Goal: Book appointment/travel/reservation

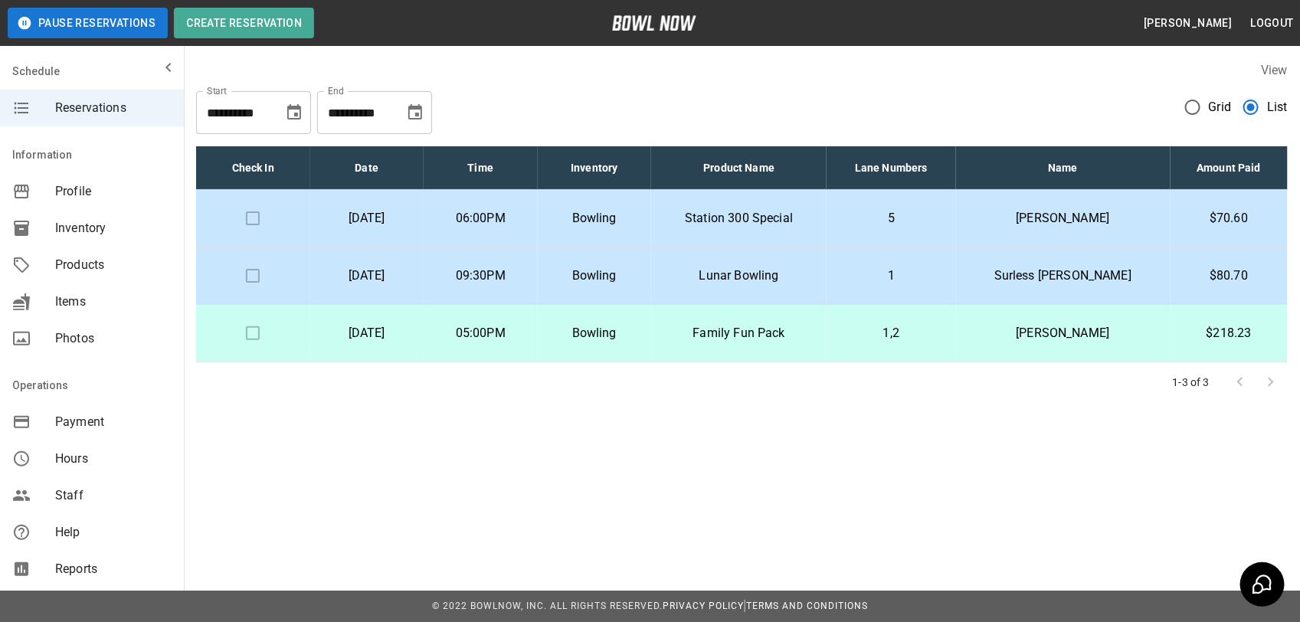
click at [515, 276] on p "09:30PM" at bounding box center [481, 275] width 90 height 18
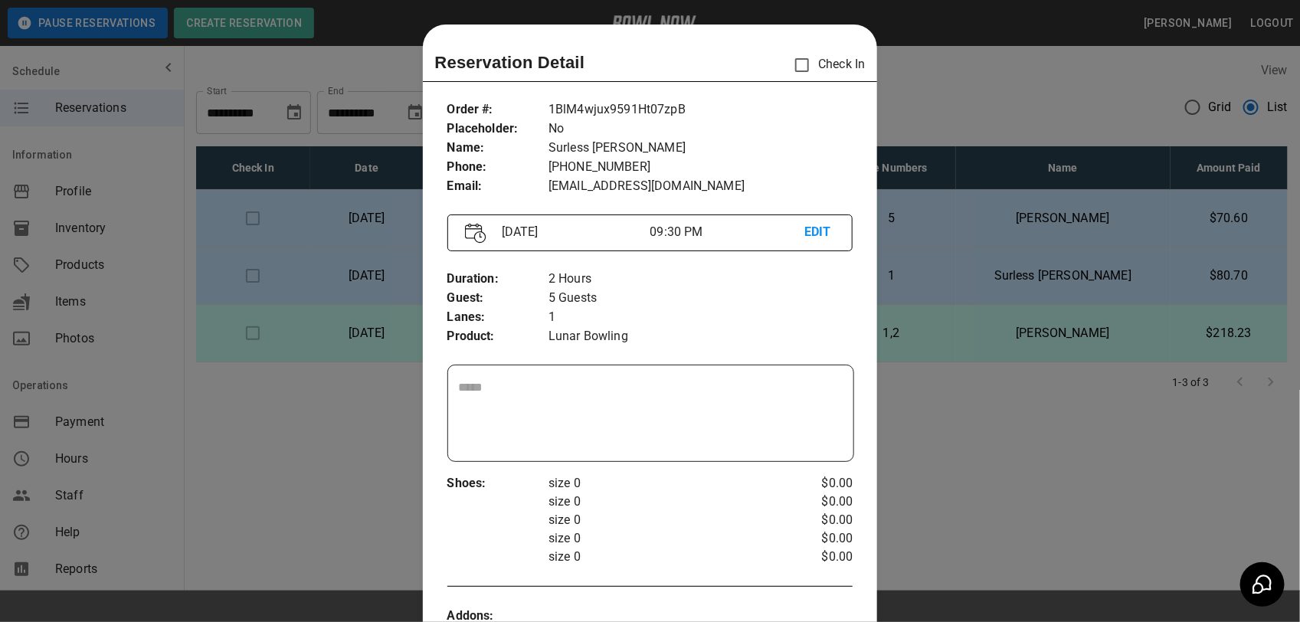
scroll to position [25, 0]
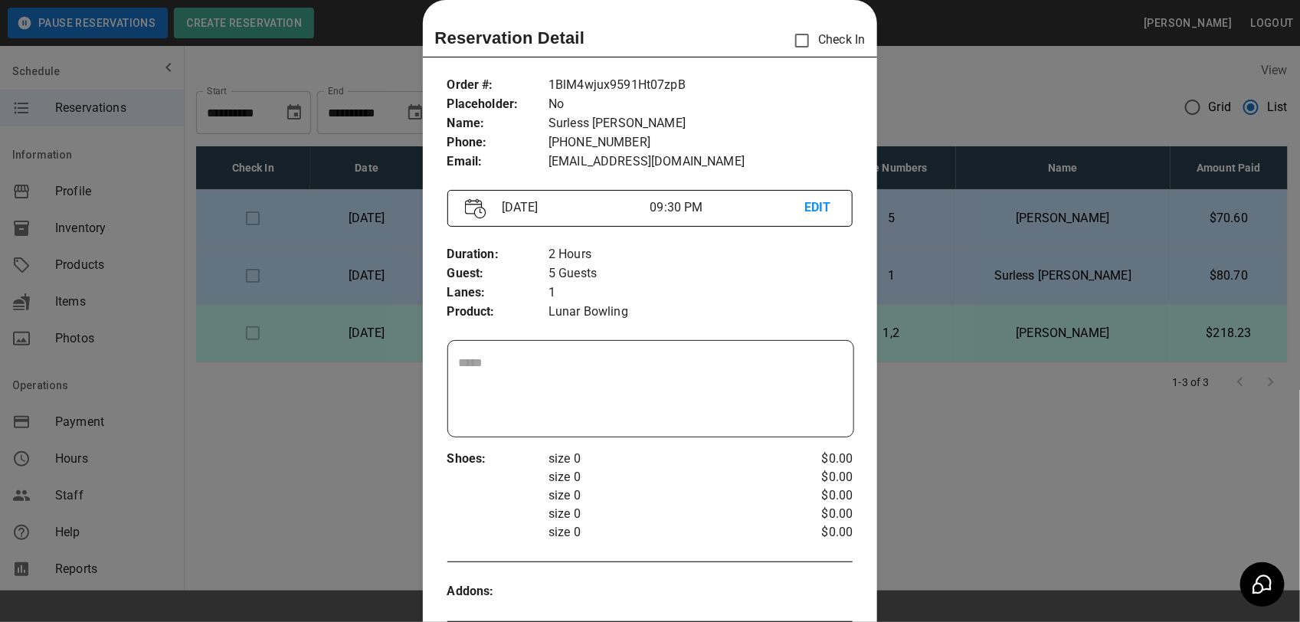
click at [992, 97] on div at bounding box center [650, 311] width 1300 height 622
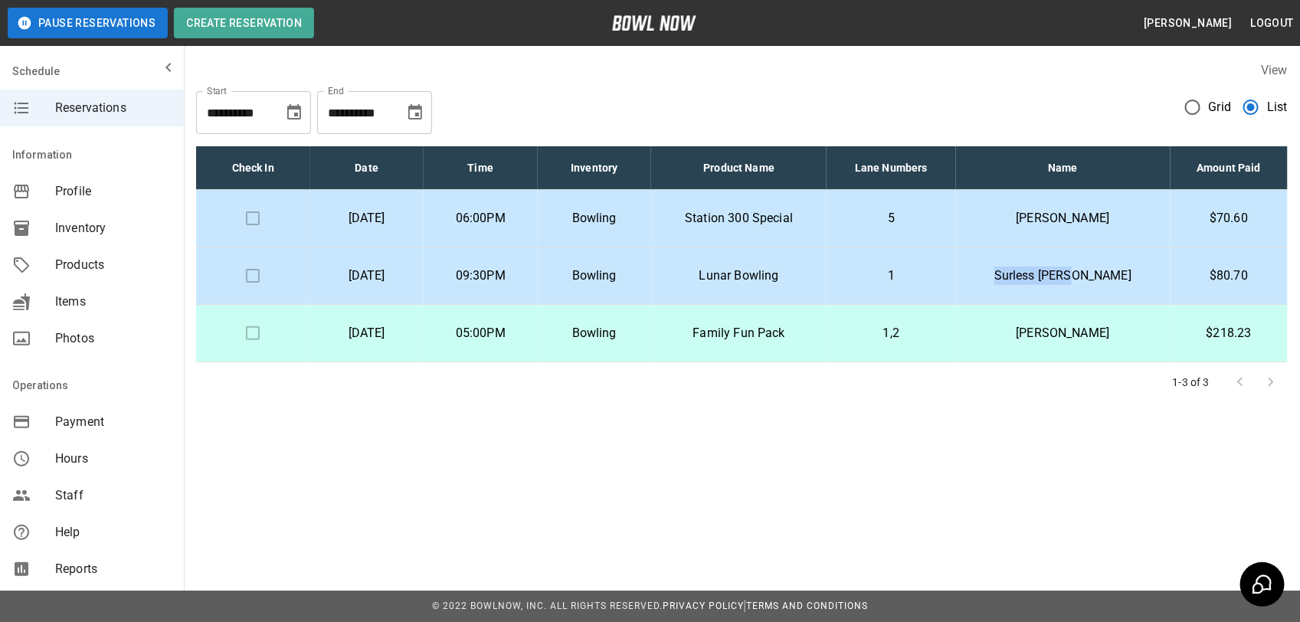
click at [1149, 277] on p "Surless [PERSON_NAME]" at bounding box center [1063, 275] width 190 height 18
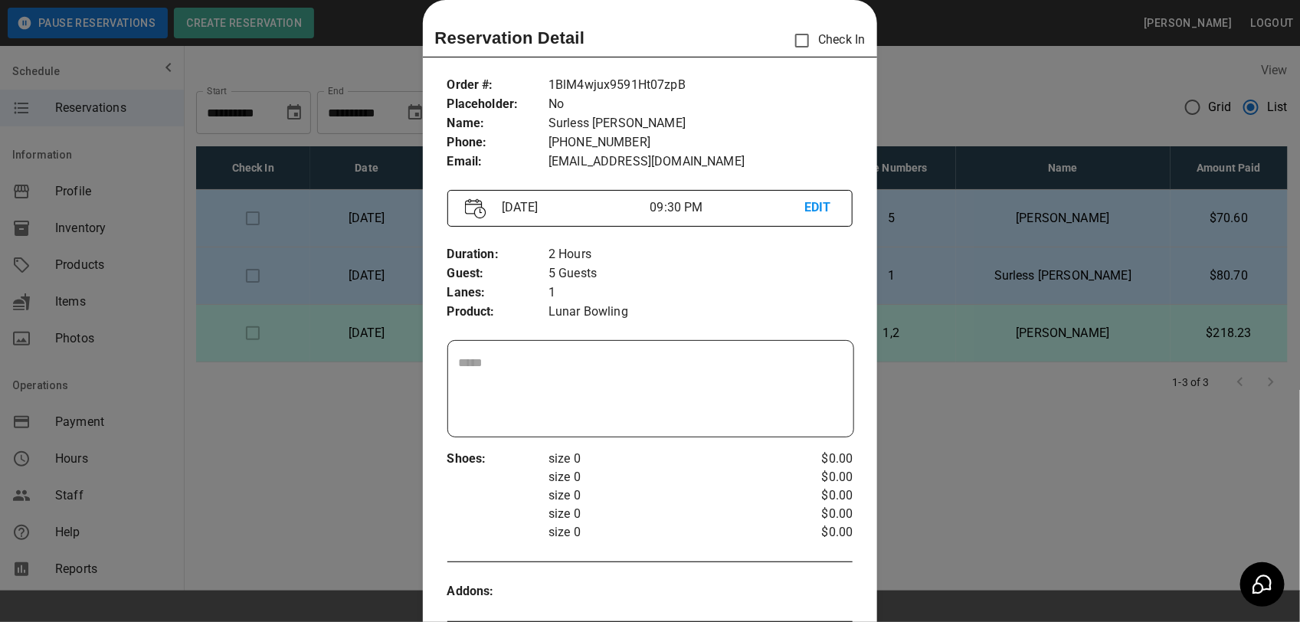
click at [1149, 277] on div at bounding box center [650, 311] width 1300 height 622
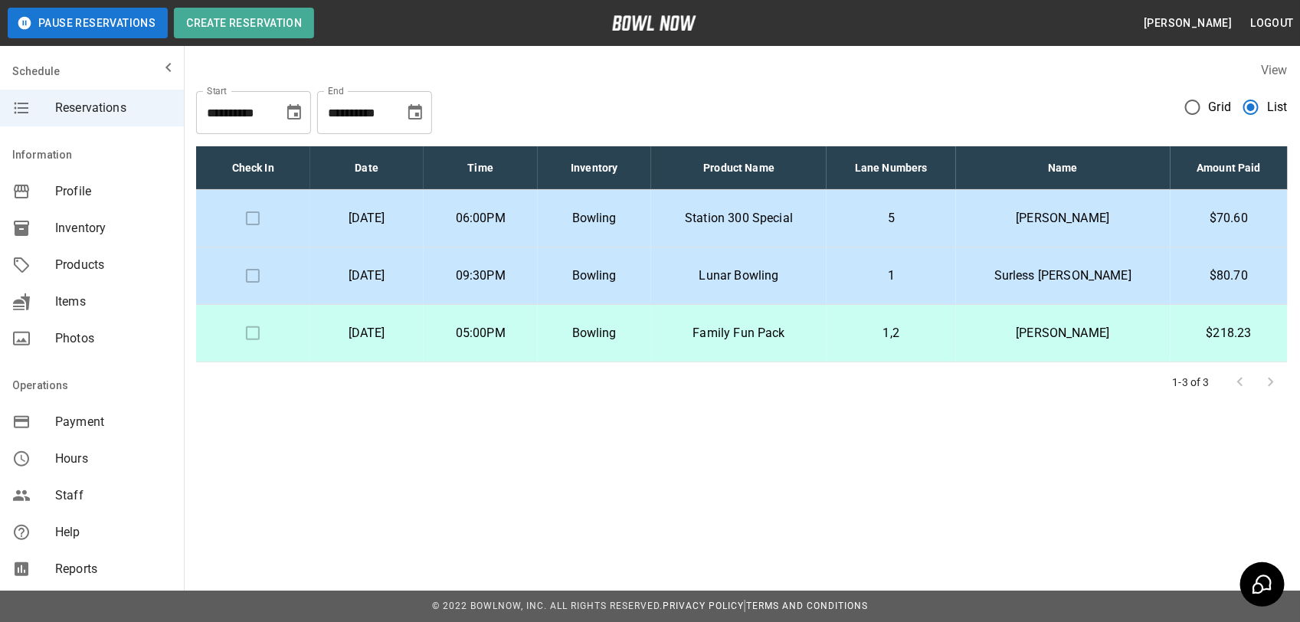
click at [1066, 223] on p "[PERSON_NAME]" at bounding box center [1063, 218] width 190 height 18
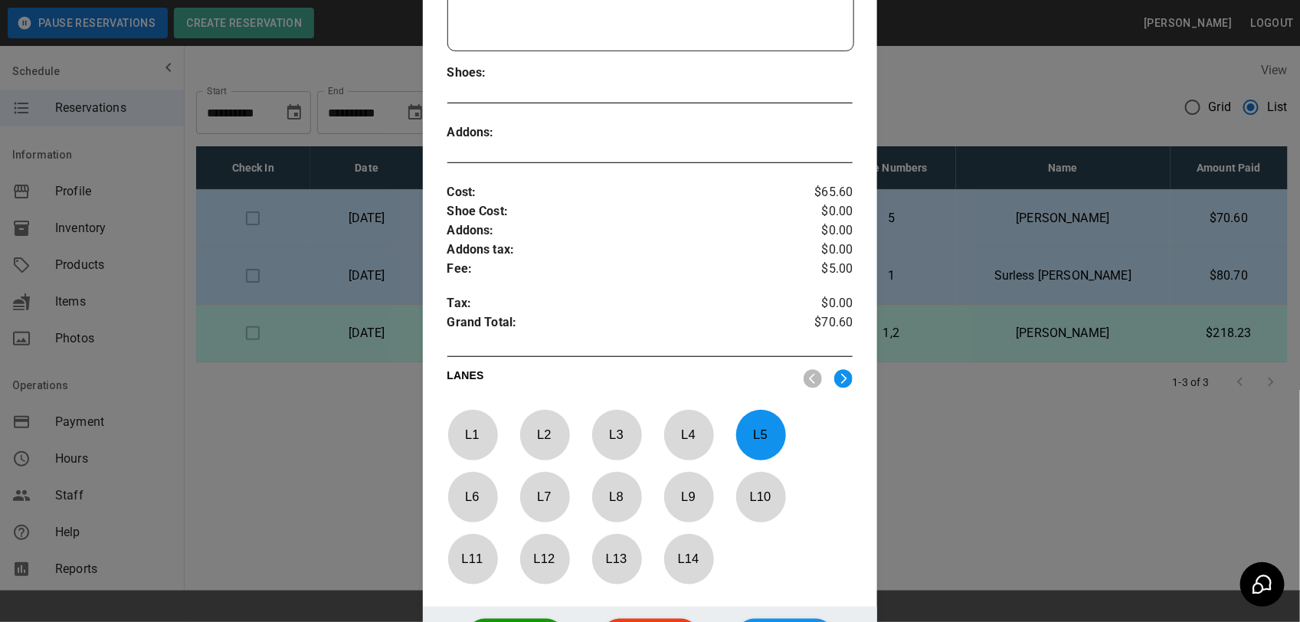
scroll to position [0, 0]
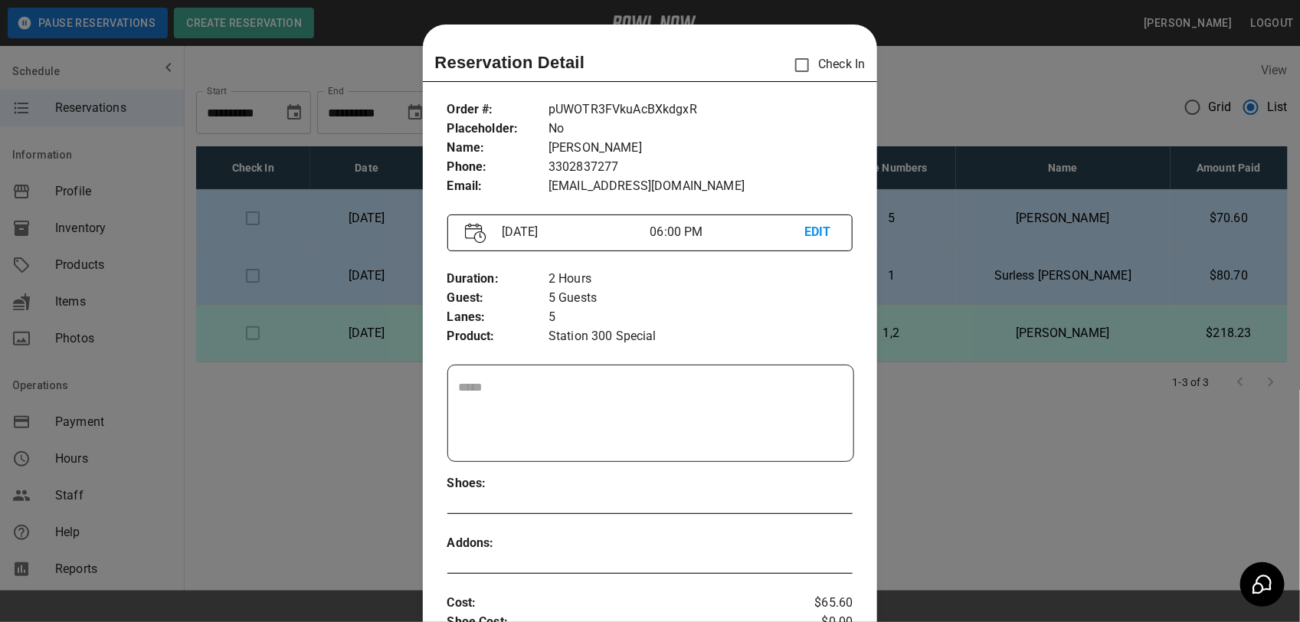
click at [1005, 280] on div at bounding box center [650, 311] width 1300 height 622
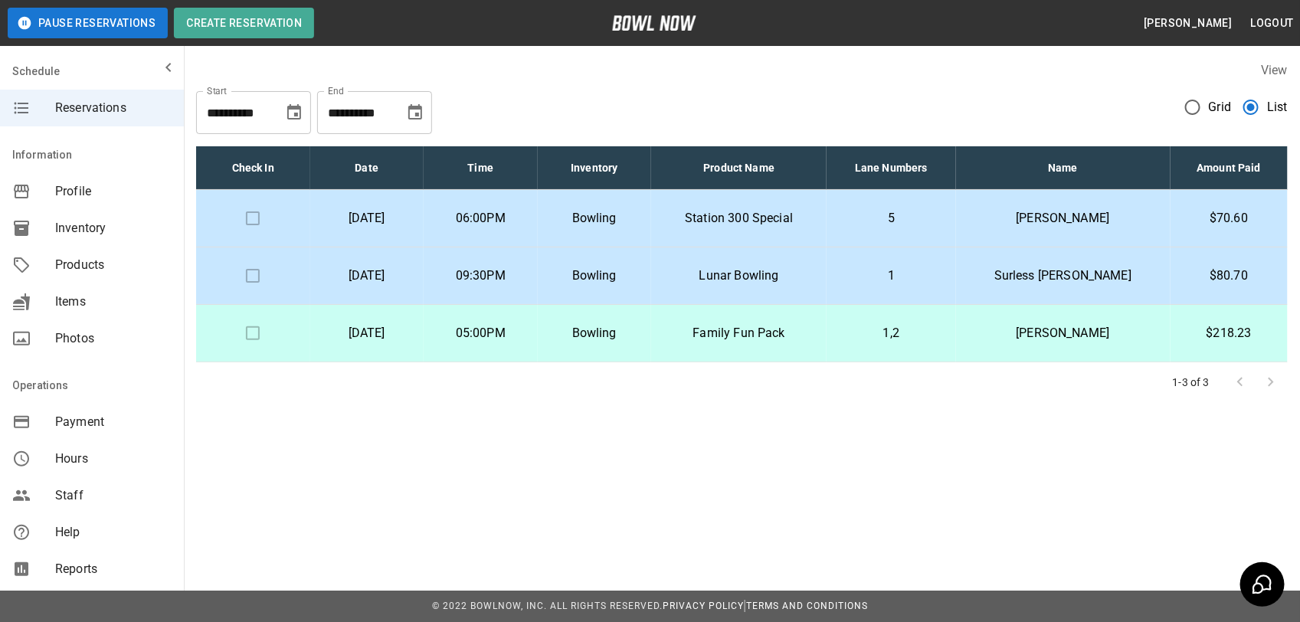
click at [909, 211] on p "5" at bounding box center [891, 218] width 104 height 18
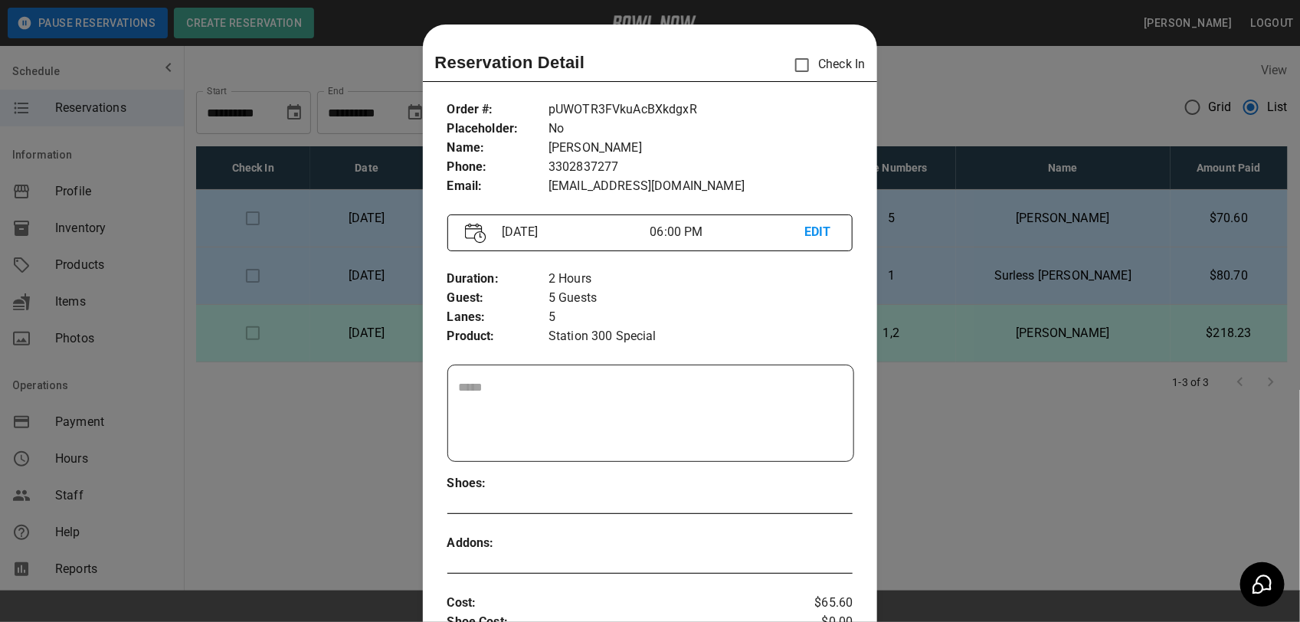
scroll to position [25, 0]
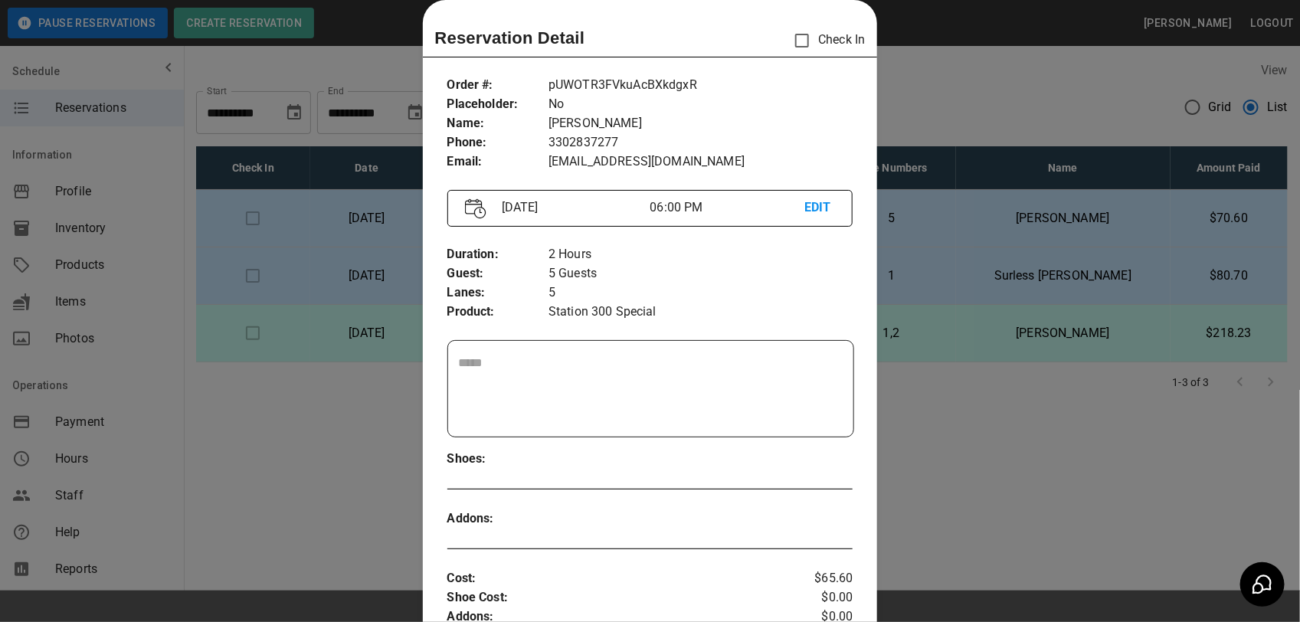
click at [935, 88] on div at bounding box center [650, 311] width 1300 height 622
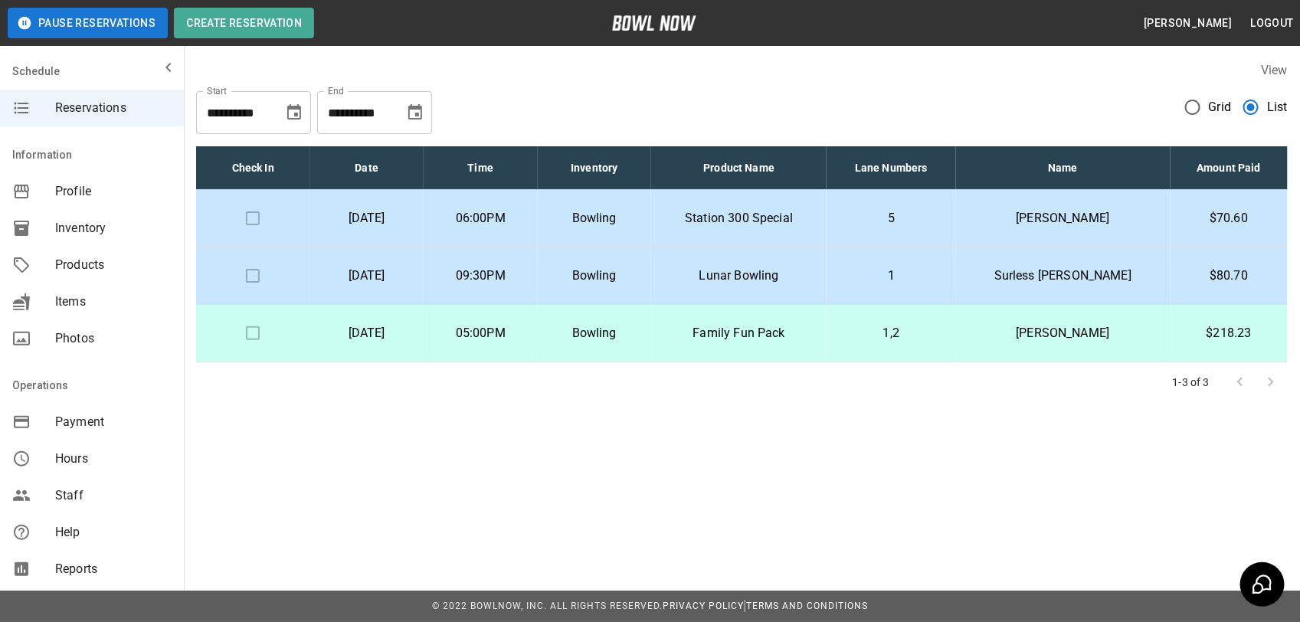
click at [943, 217] on p "5" at bounding box center [891, 218] width 104 height 18
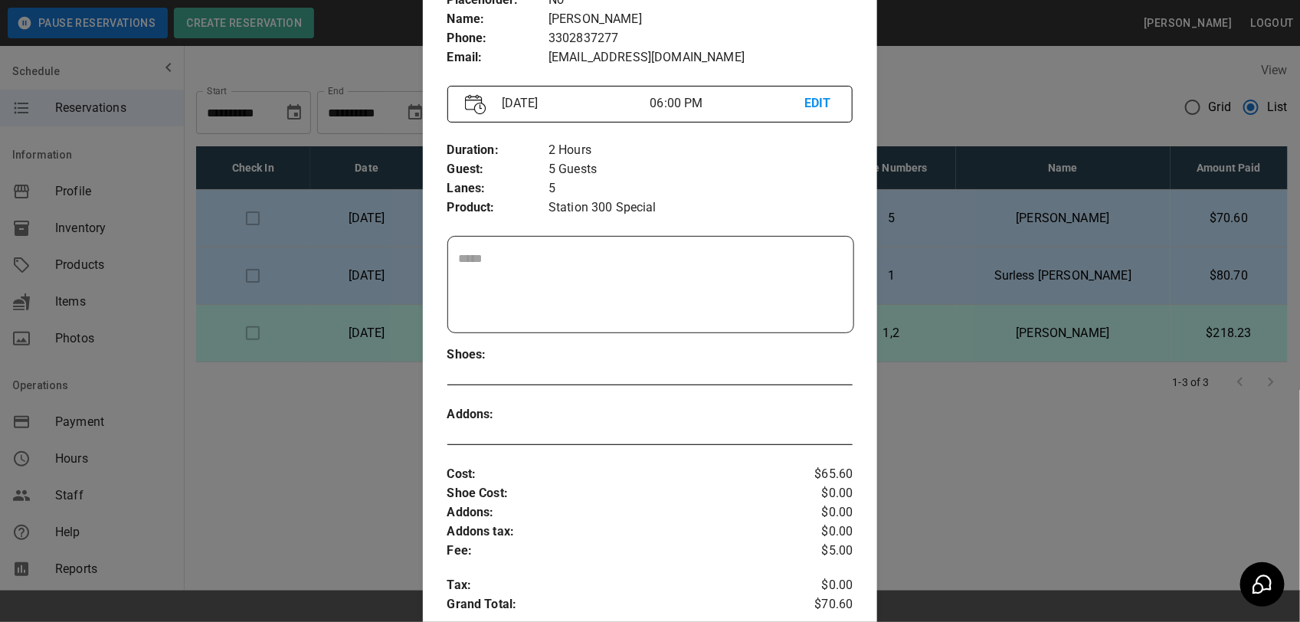
scroll to position [96, 0]
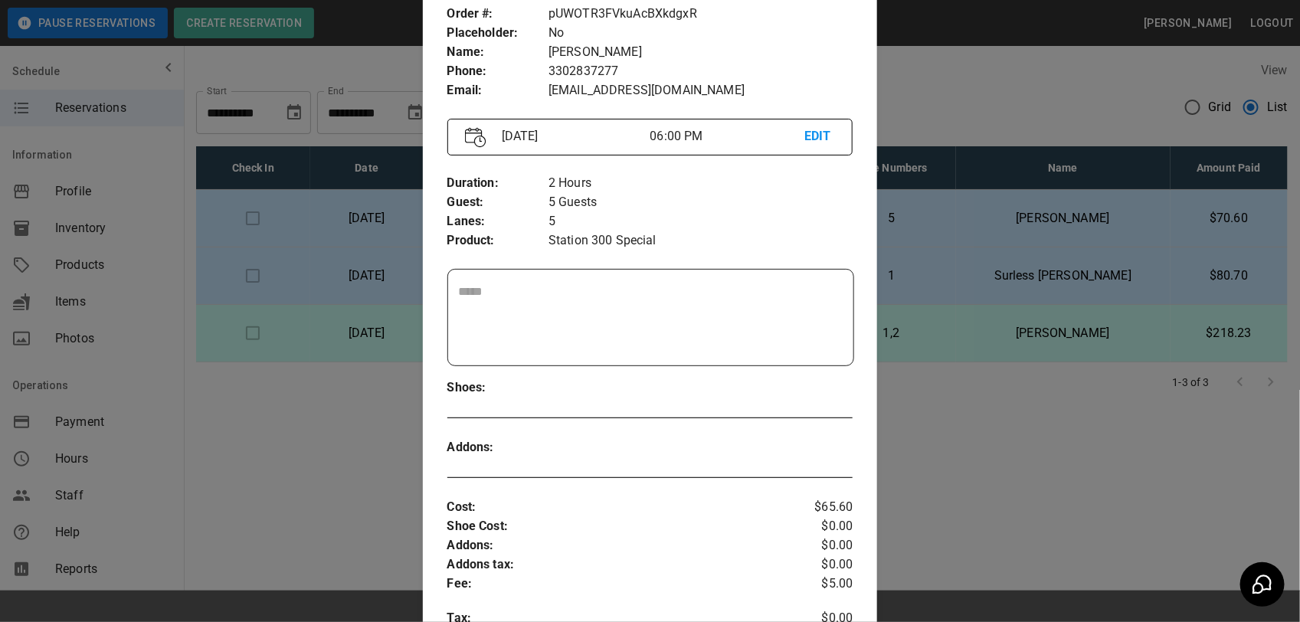
click at [982, 54] on div at bounding box center [650, 311] width 1300 height 622
